Goal: Task Accomplishment & Management: Manage account settings

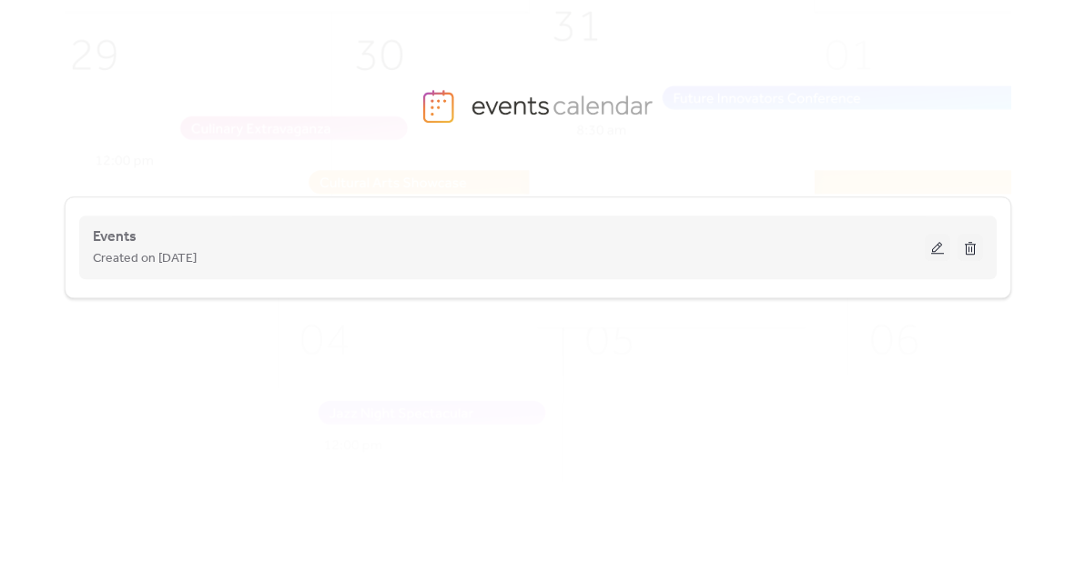
click at [936, 260] on button at bounding box center [937, 247] width 25 height 27
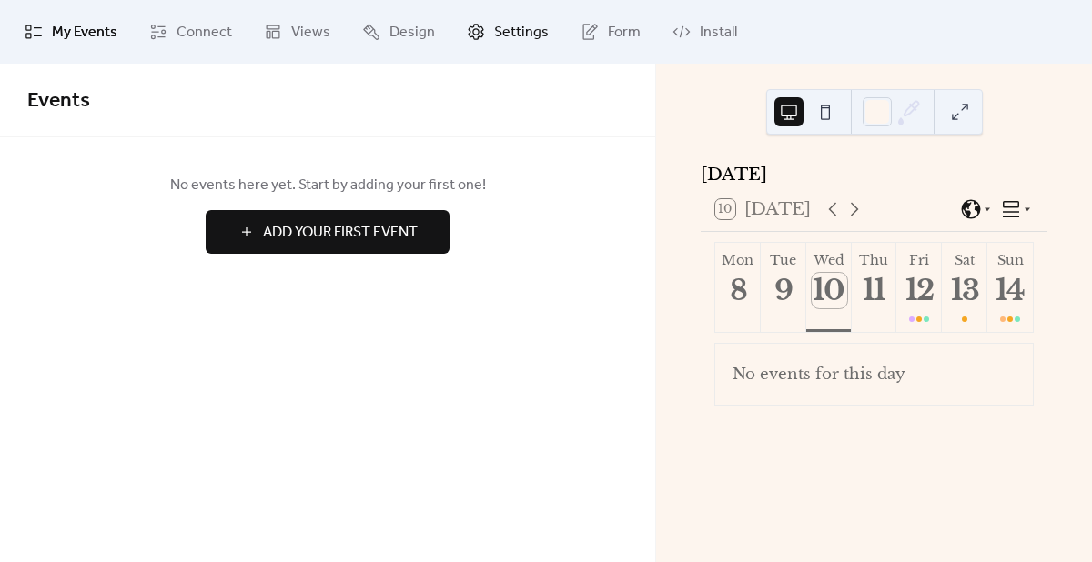
click at [494, 39] on span "Settings" at bounding box center [521, 33] width 55 height 22
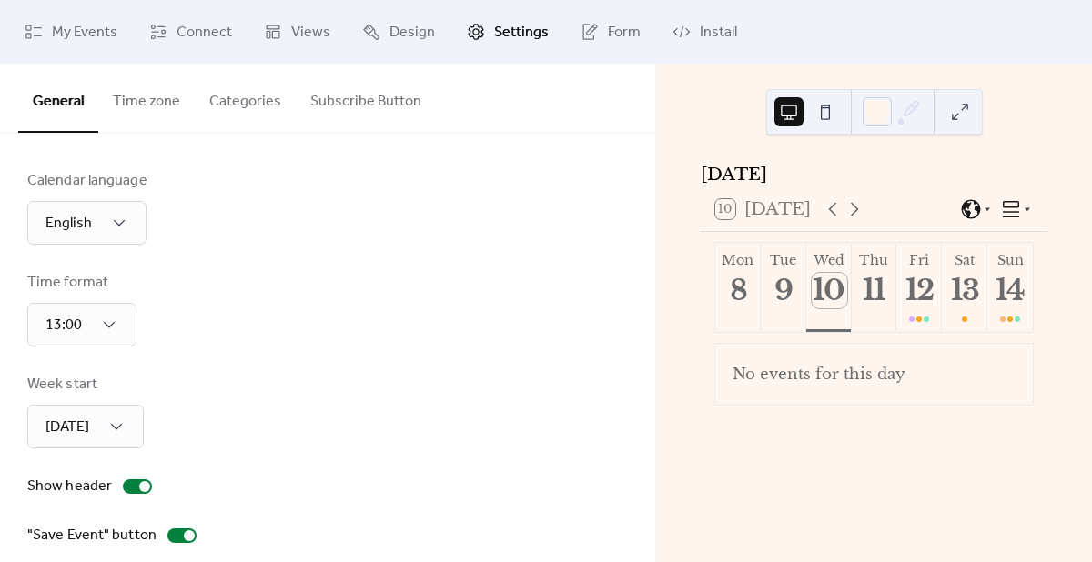
type input "********"
click at [193, 25] on span "Connect" at bounding box center [205, 33] width 56 height 22
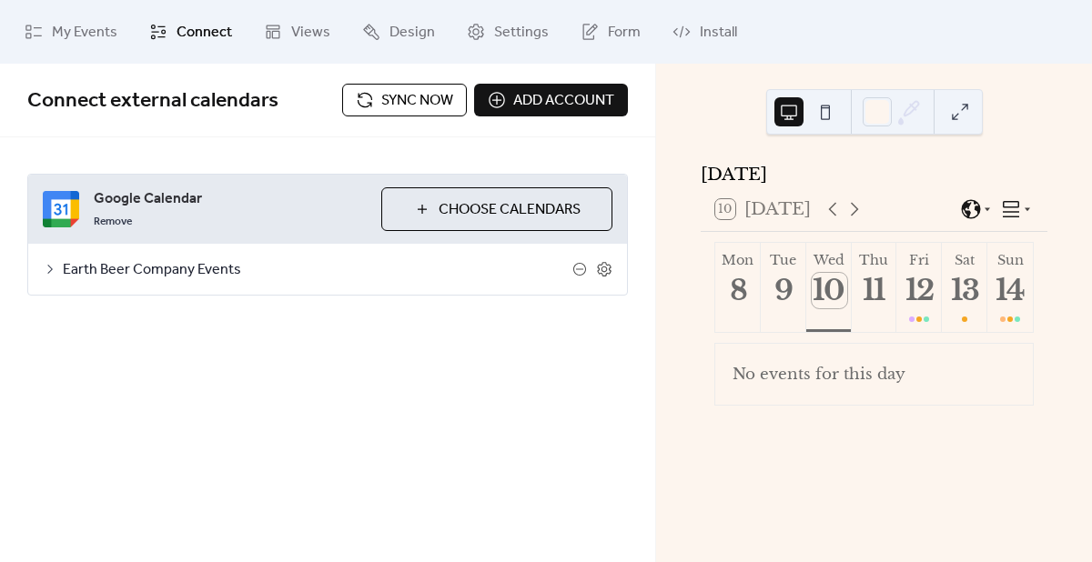
click at [394, 108] on span "Sync now" at bounding box center [417, 101] width 72 height 22
click at [857, 220] on icon at bounding box center [855, 209] width 22 height 22
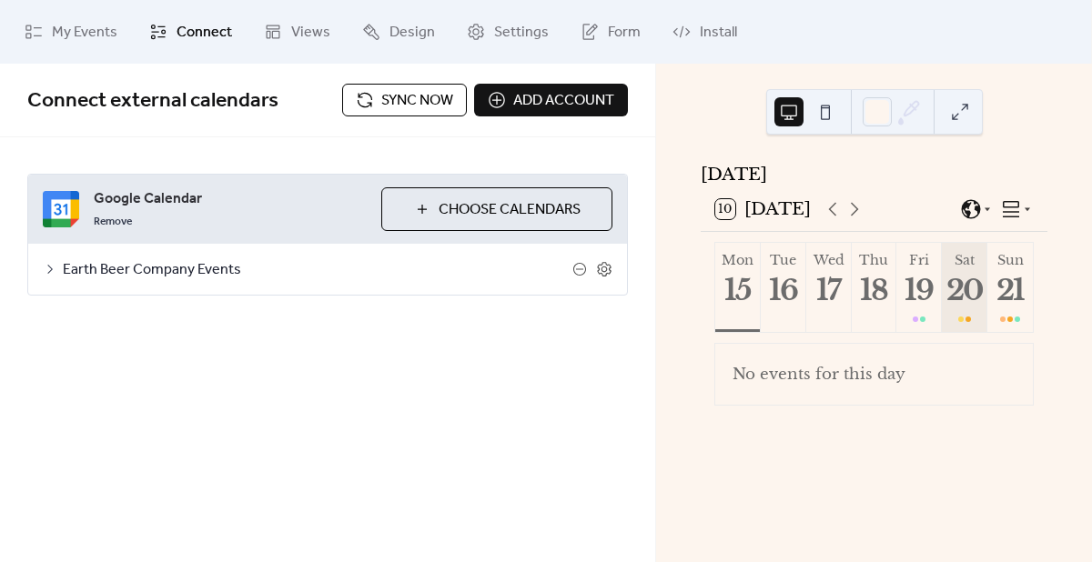
click at [966, 322] on div at bounding box center [964, 319] width 13 height 15
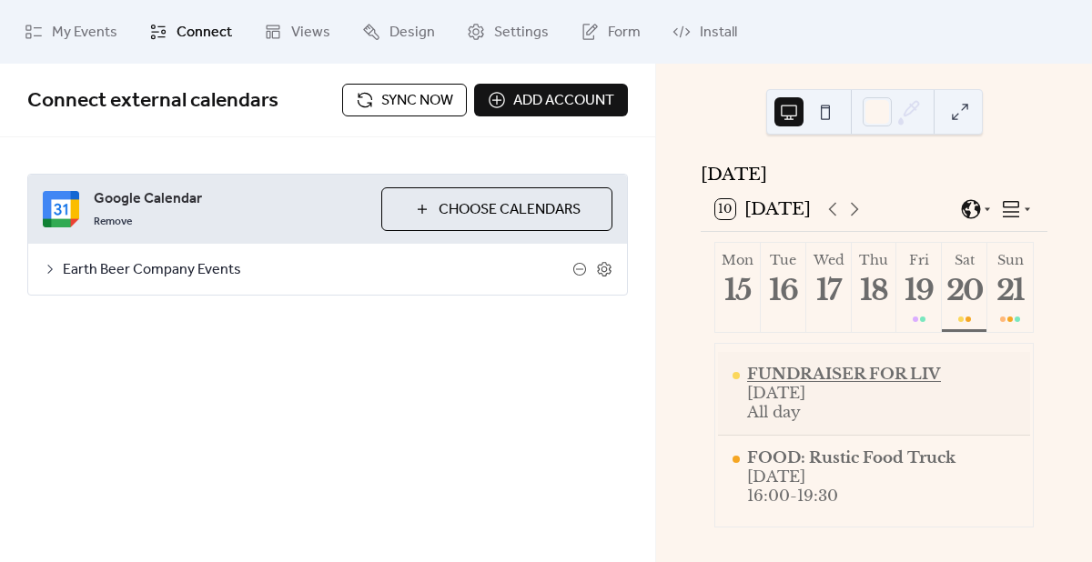
click at [889, 377] on div "FUNDRAISER FOR LIV" at bounding box center [844, 374] width 194 height 19
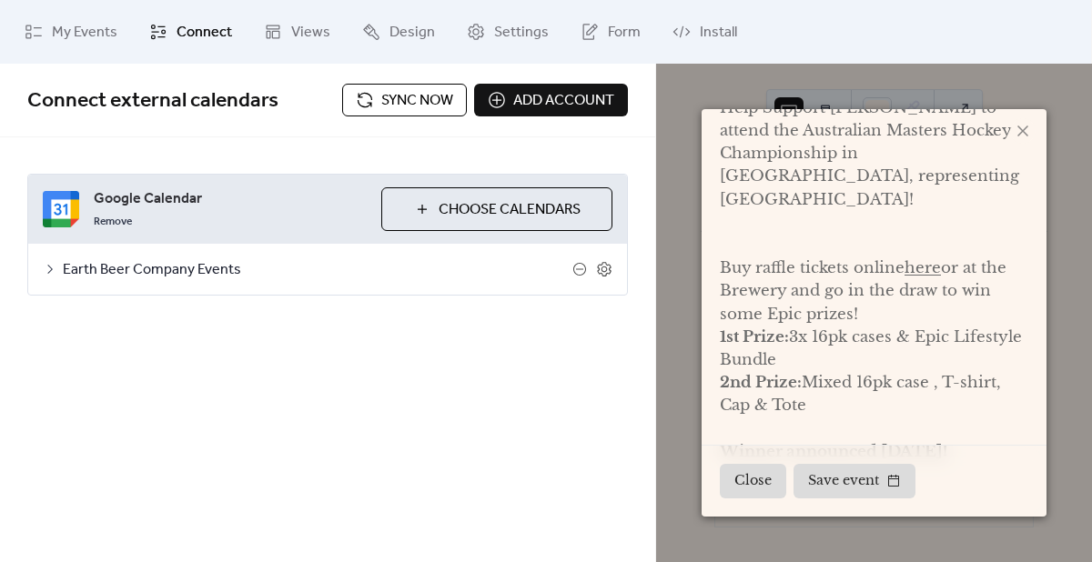
scroll to position [147, 0]
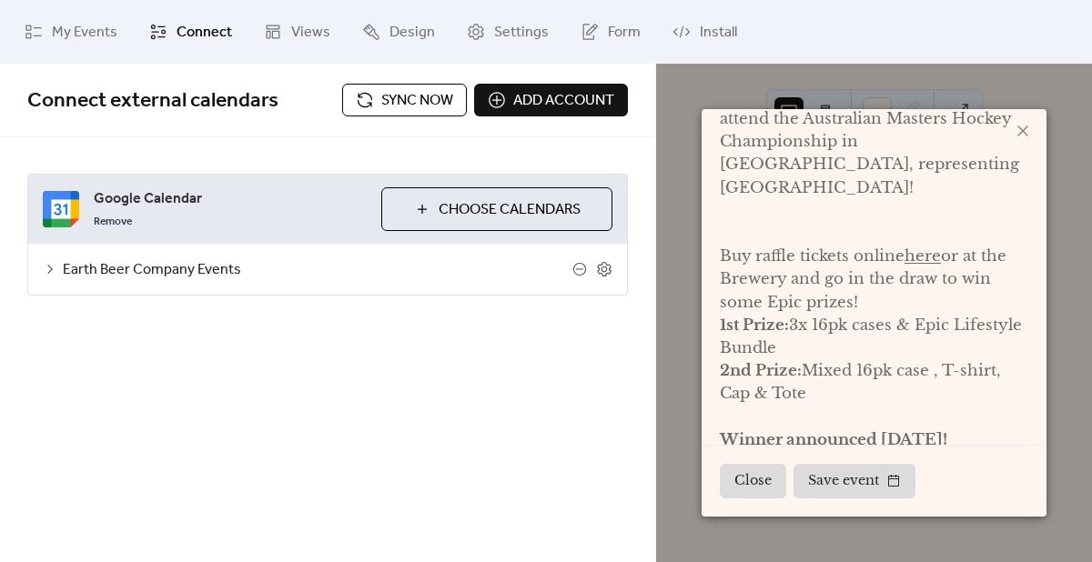
click at [400, 100] on span "Sync now" at bounding box center [417, 101] width 72 height 22
